Goal: Check status: Check status

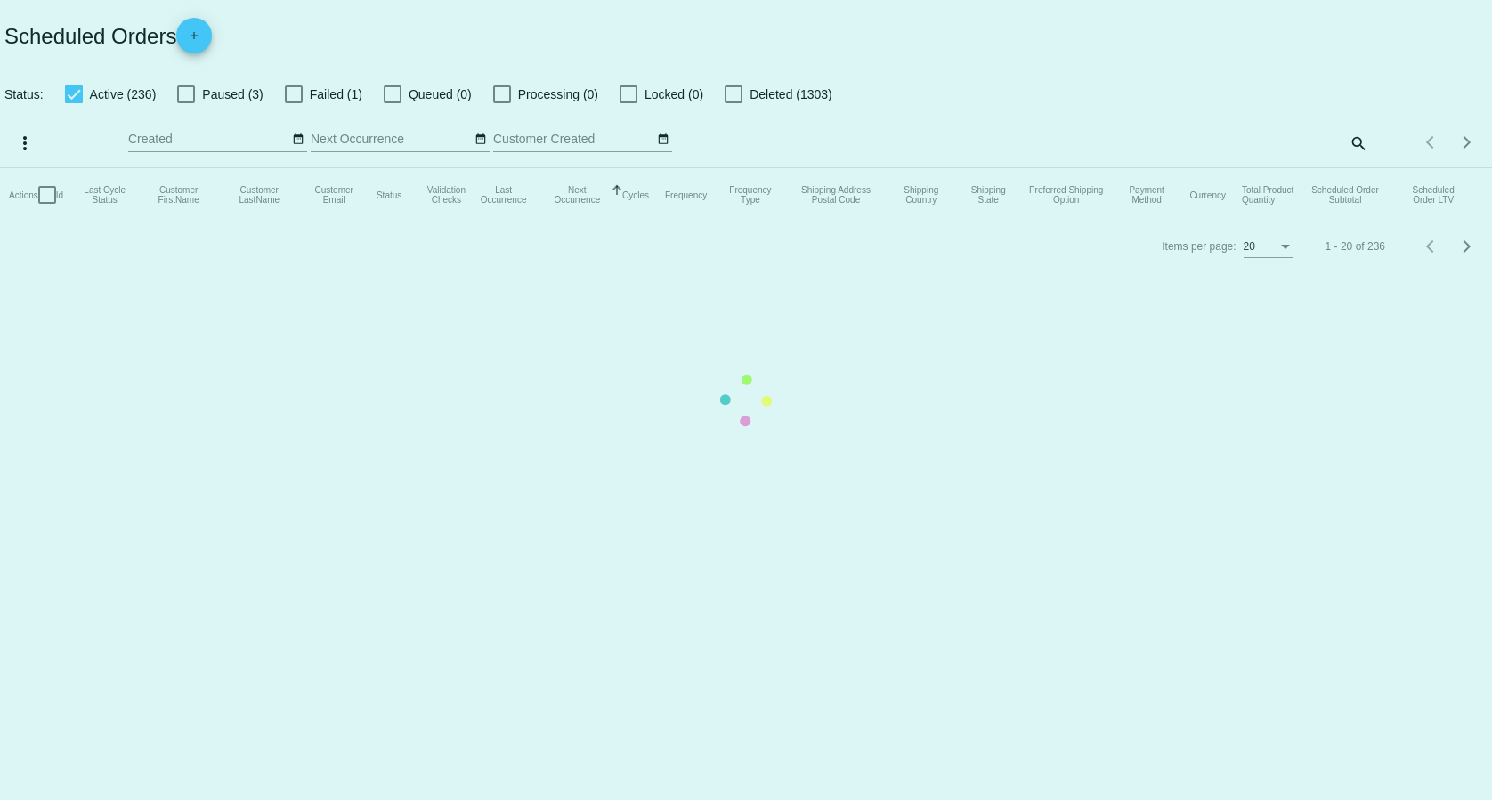
click at [1356, 168] on mat-table "Actions Id Last Cycle Status Customer FirstName Customer LastName Customer Emai…" at bounding box center [746, 194] width 1492 height 53
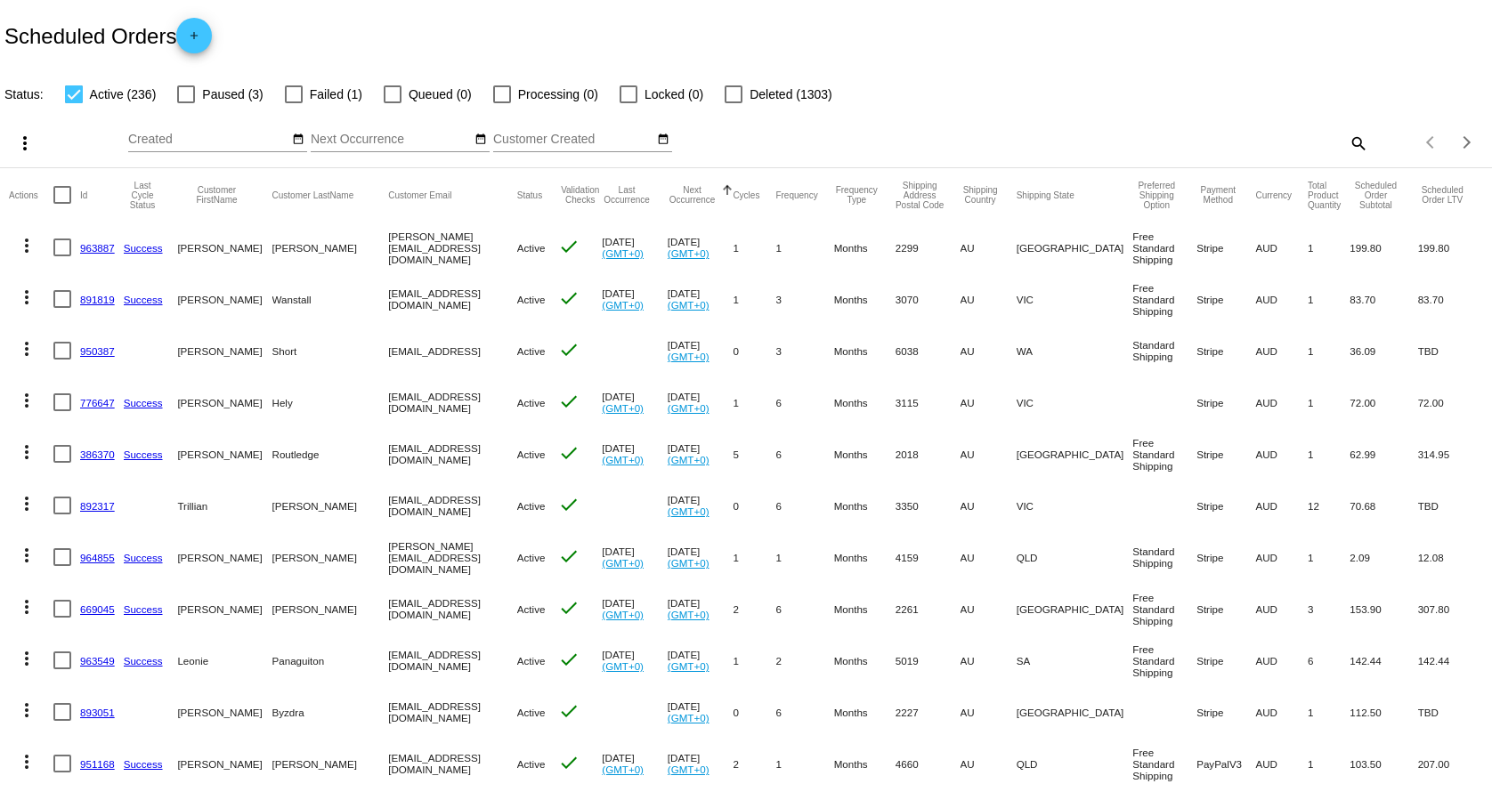
click at [1368, 144] on div "Items per page: 20 1 - 20 of 236" at bounding box center [1430, 143] width 124 height 50
click at [1347, 144] on mat-icon "search" at bounding box center [1357, 143] width 21 height 28
click at [1279, 144] on input "Search" at bounding box center [1182, 140] width 372 height 14
paste input "[EMAIL_ADDRESS][DOMAIN_NAME]"
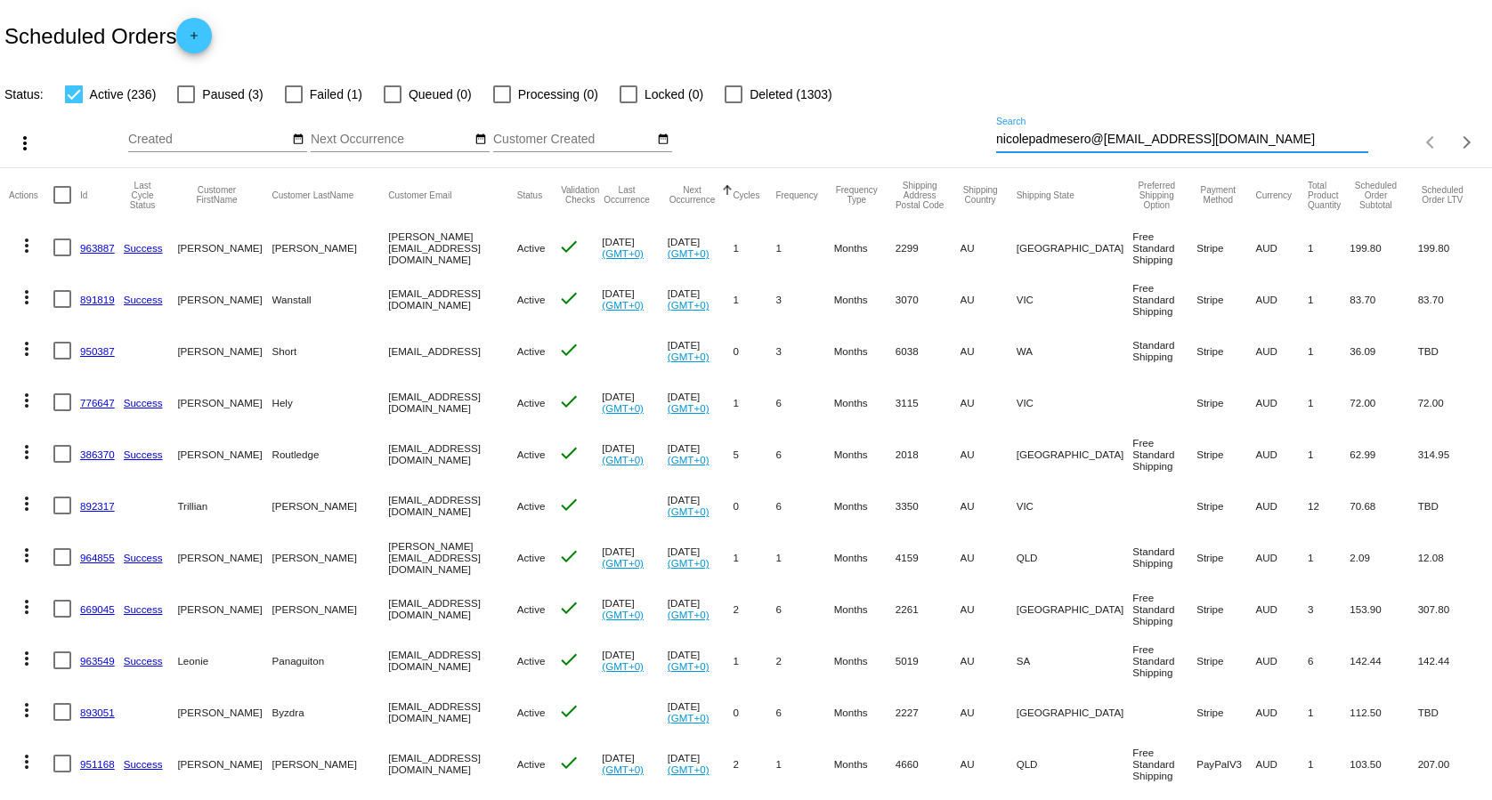
paste input "[EMAIL_ADDRESS][DOMAIN_NAME]"
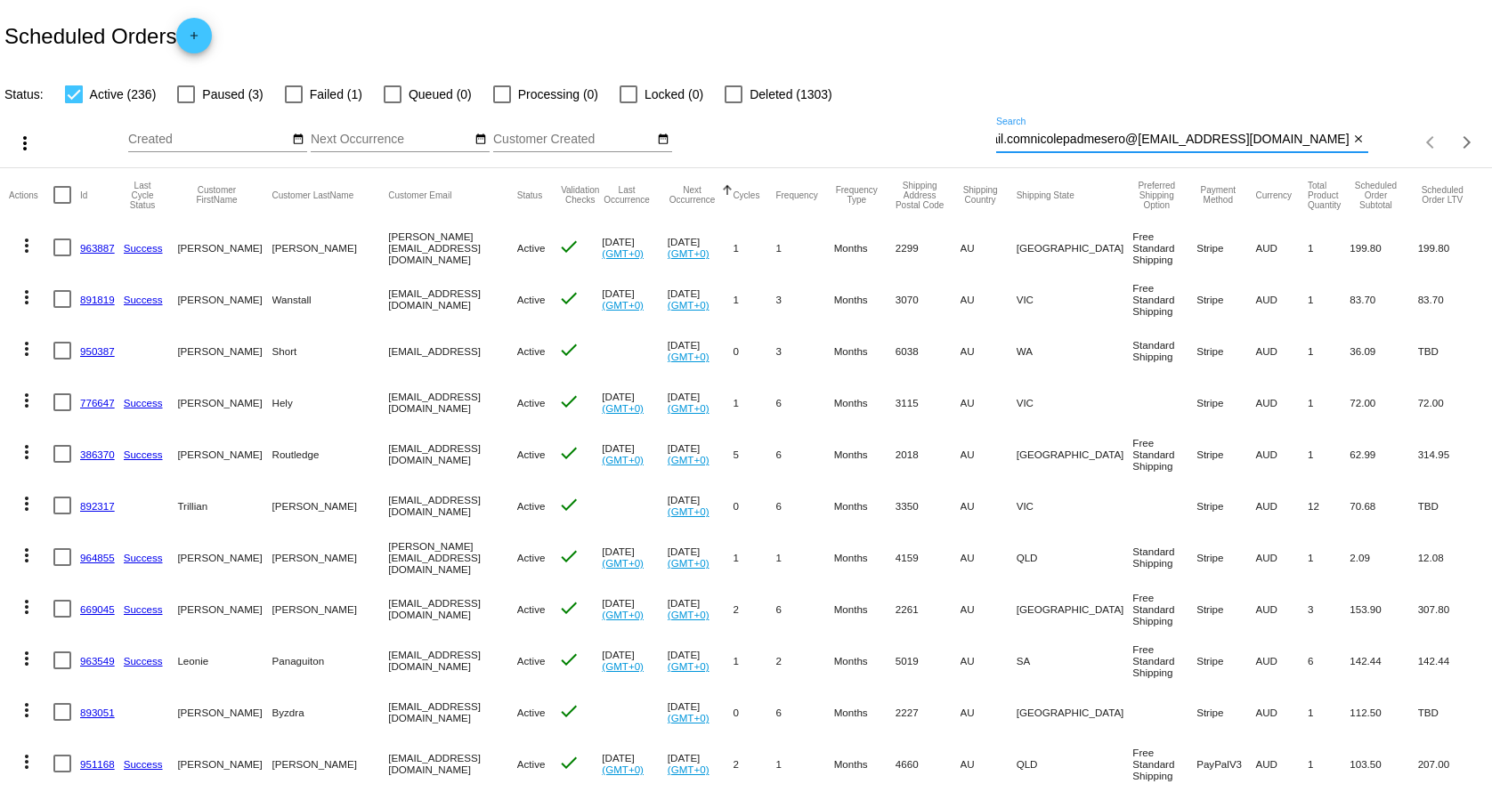
paste input "[EMAIL_ADDRESS][DOMAIN_NAME]"
type input "nicolepadmesero@gmail.comnicolepadmesero@gmail.comnicolepadmesero@gmail.comnico…"
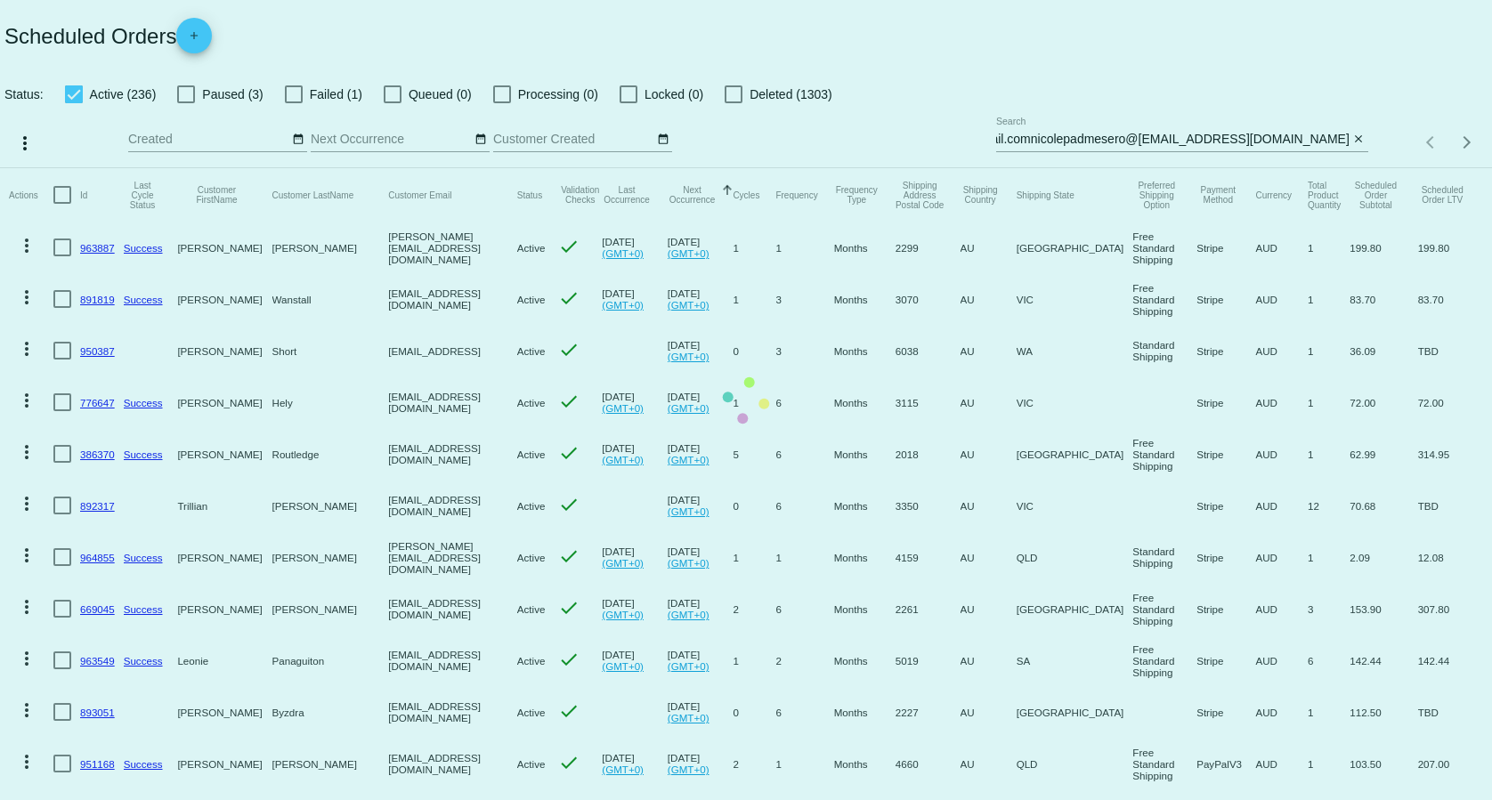
click at [1355, 168] on mat-table "Actions Id Last Cycle Status Customer FirstName Customer LastName Customer Emai…" at bounding box center [746, 711] width 1492 height 1086
click at [1348, 168] on mat-table "Actions Id Last Cycle Status Customer FirstName Customer LastName Customer Emai…" at bounding box center [746, 711] width 1492 height 1086
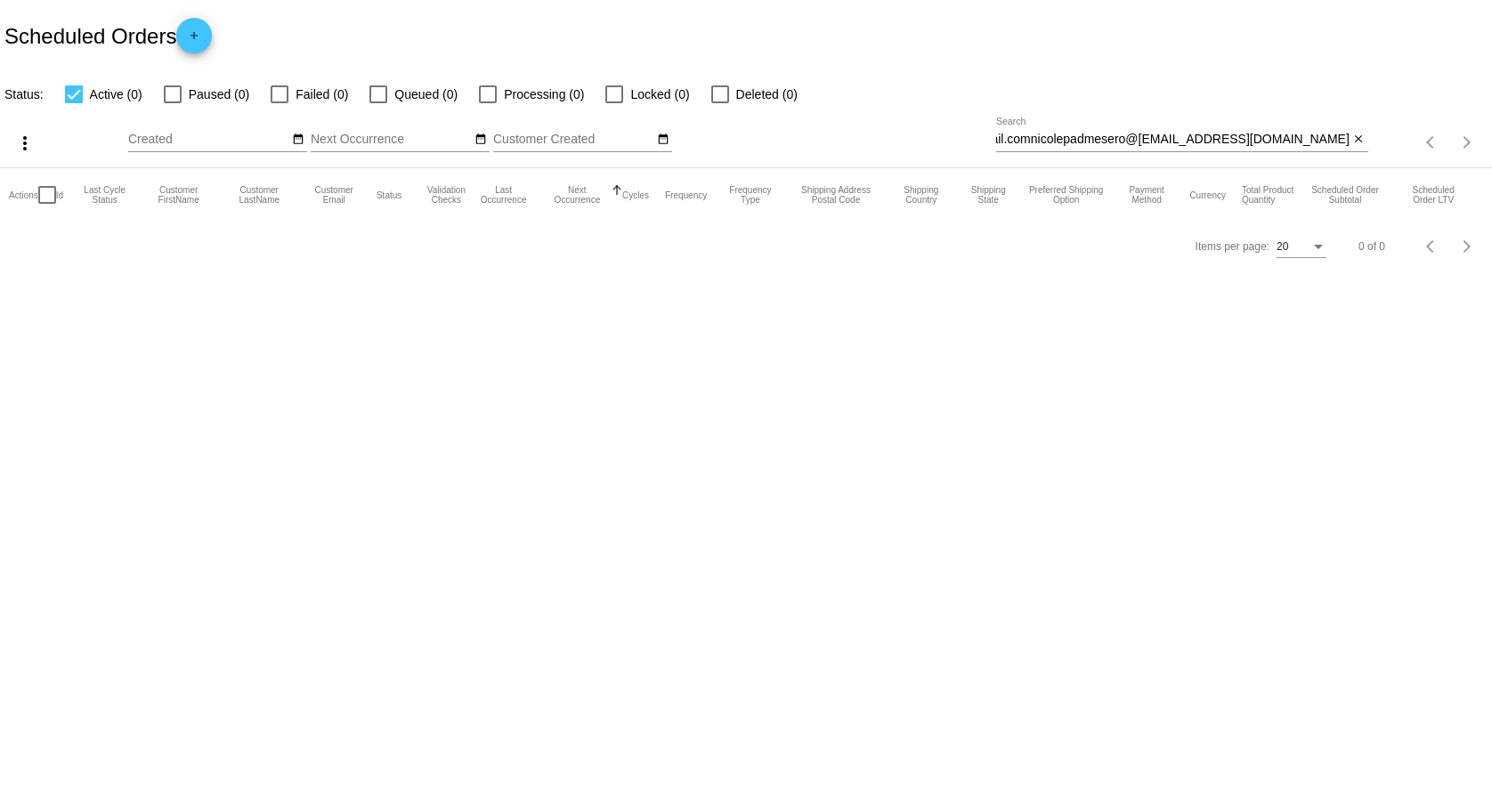
scroll to position [0, 962]
click at [1358, 141] on mat-icon "close" at bounding box center [1358, 140] width 12 height 14
click at [1268, 144] on div "search" at bounding box center [1182, 143] width 372 height 28
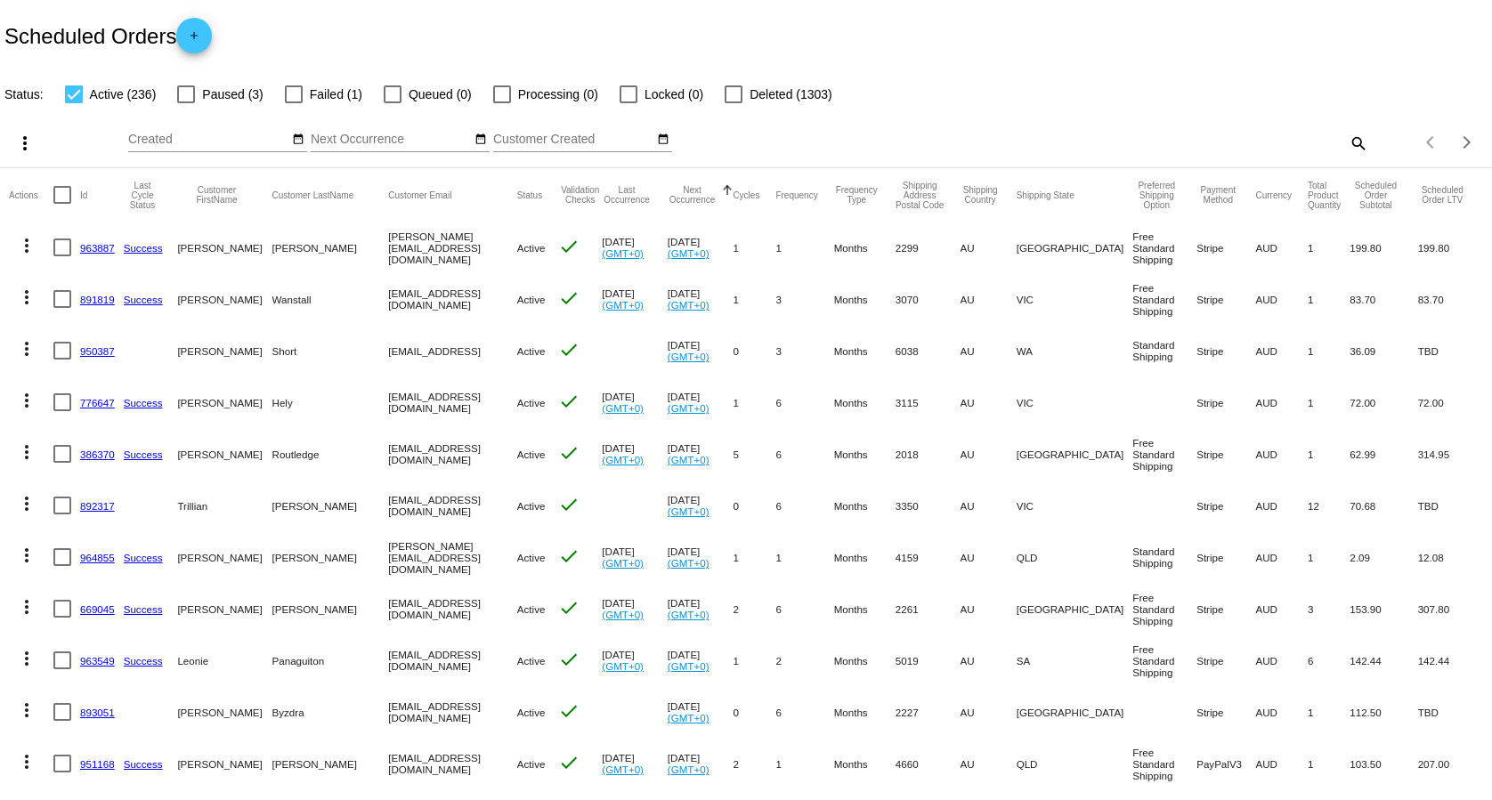
click at [1347, 138] on mat-icon "search" at bounding box center [1357, 143] width 21 height 28
click at [1209, 133] on input "Search" at bounding box center [1182, 140] width 372 height 14
paste input "[EMAIL_ADDRESS][DOMAIN_NAME]"
type input "[EMAIL_ADDRESS][DOMAIN_NAME]"
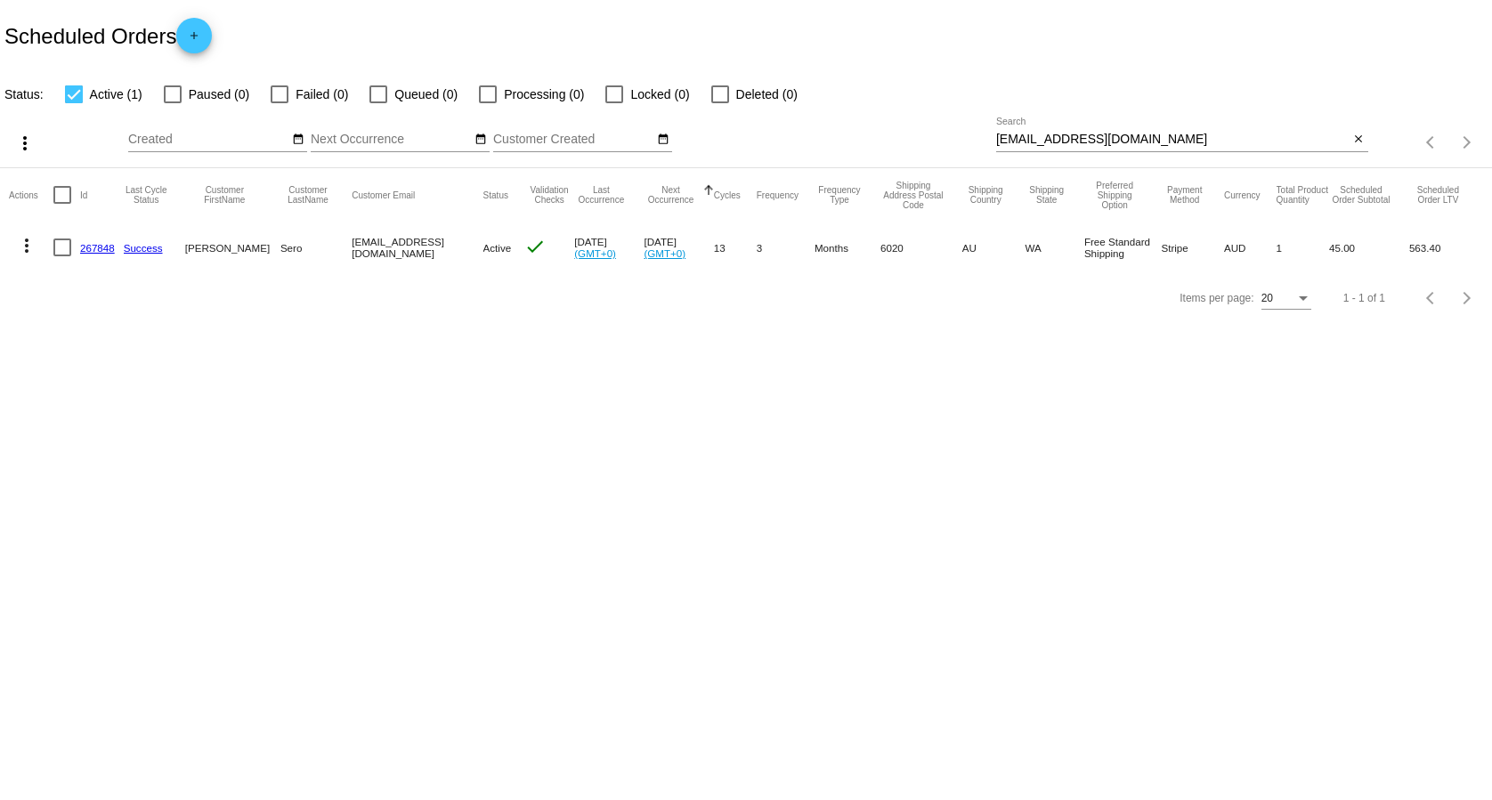
click at [94, 247] on link "267848" at bounding box center [97, 248] width 35 height 12
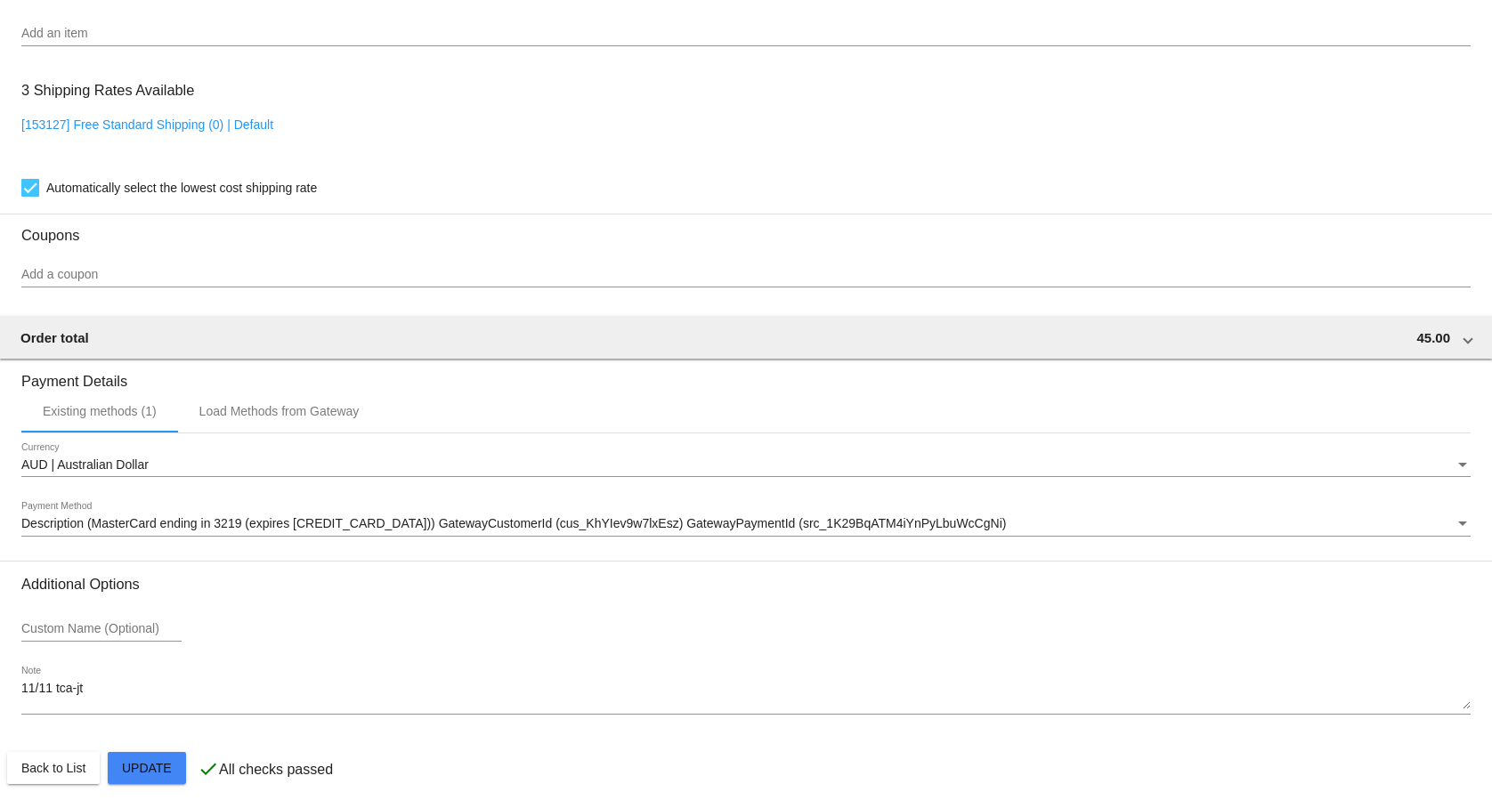
scroll to position [1365, 0]
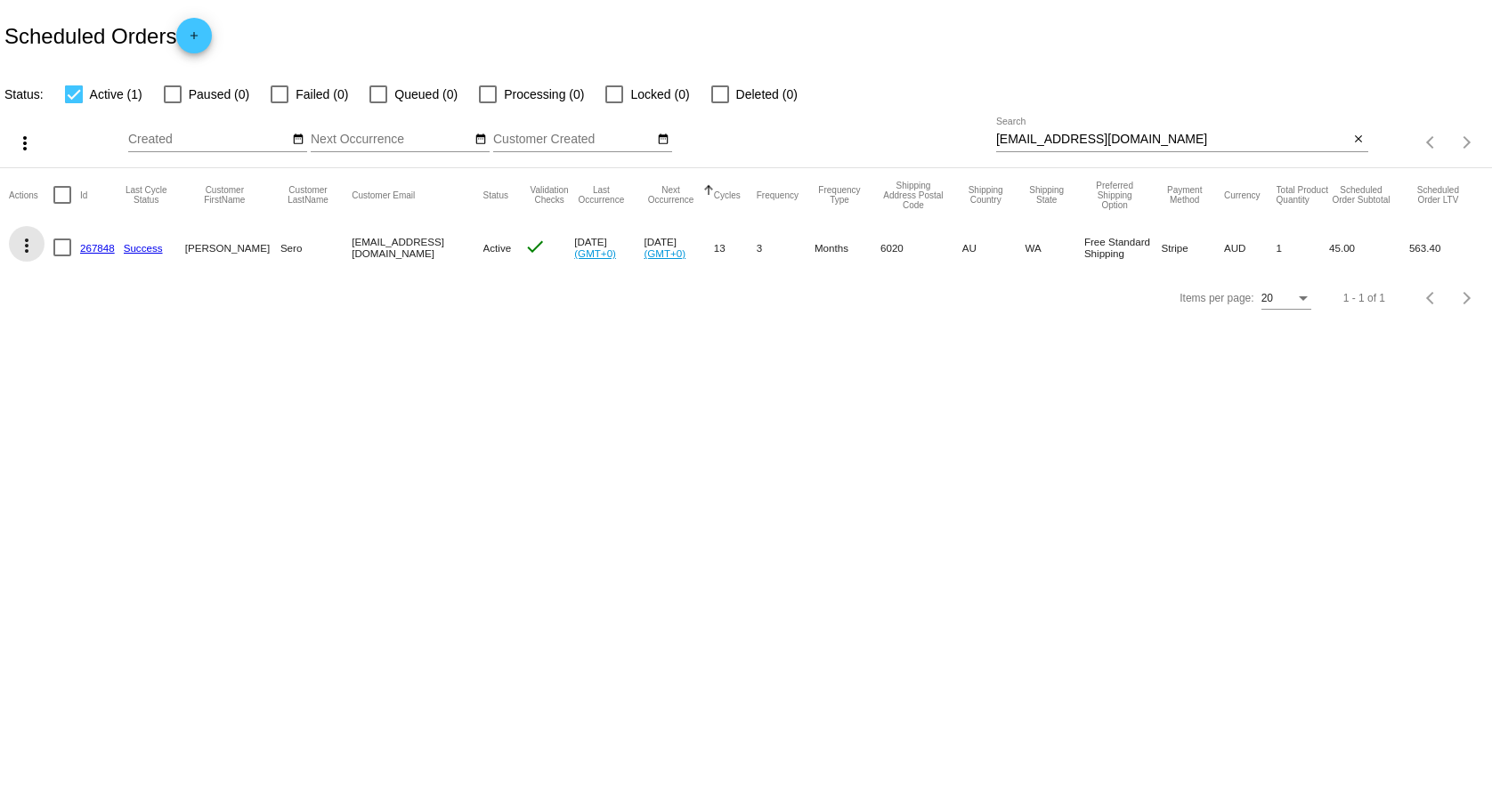
click at [20, 248] on mat-icon "more_vert" at bounding box center [26, 245] width 21 height 21
click at [134, 377] on span "Process Now" at bounding box center [98, 374] width 73 height 14
